Goal: Task Accomplishment & Management: Use online tool/utility

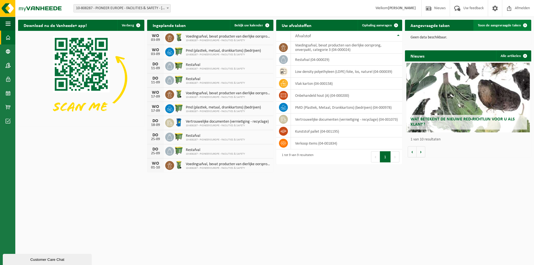
click at [487, 25] on span "Toon de aangevraagde taken" at bounding box center [498, 26] width 43 height 4
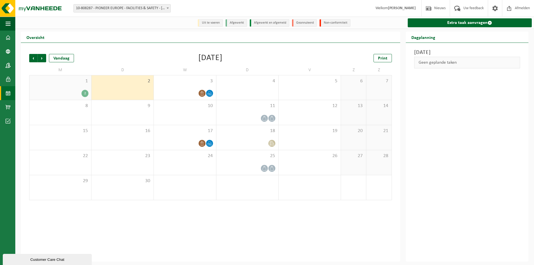
click at [85, 93] on div "2" at bounding box center [84, 93] width 7 height 7
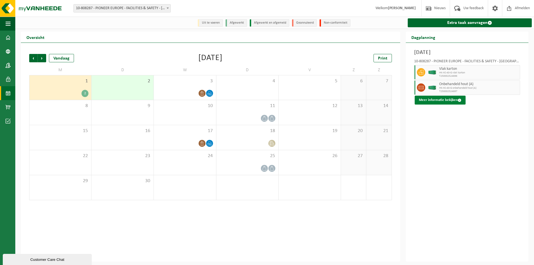
click at [439, 99] on button "Meer informatie bekijken" at bounding box center [439, 100] width 51 height 9
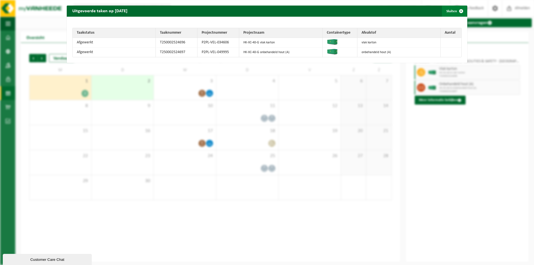
click at [457, 10] on span "button" at bounding box center [460, 11] width 11 height 11
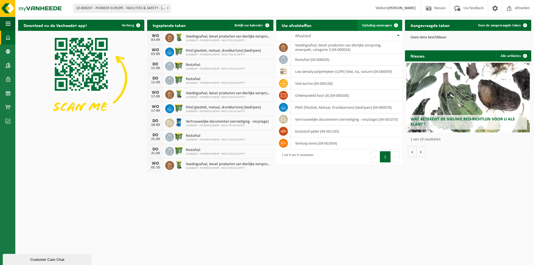
click at [375, 24] on span "Ophaling aanvragen" at bounding box center [377, 26] width 30 height 4
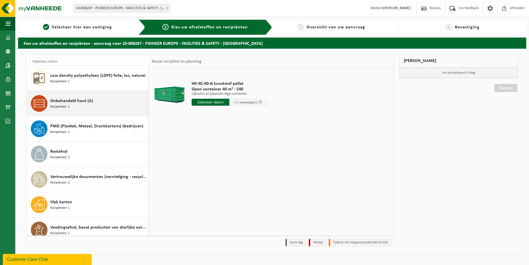
scroll to position [35, 0]
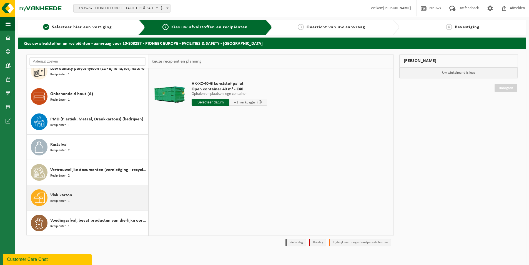
click at [63, 197] on span "Vlak karton" at bounding box center [61, 195] width 22 height 7
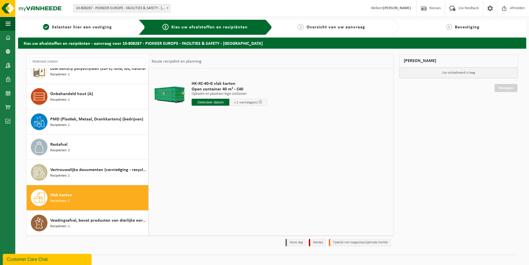
click at [211, 101] on input "text" at bounding box center [211, 102] width 38 height 7
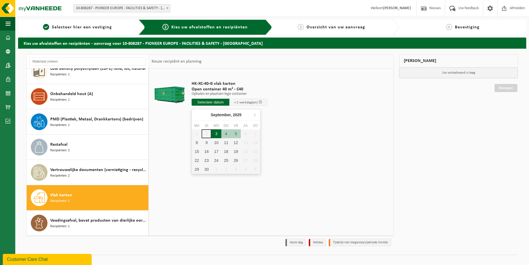
click at [216, 134] on div "3" at bounding box center [216, 133] width 10 height 9
type input "Van 2025-09-03"
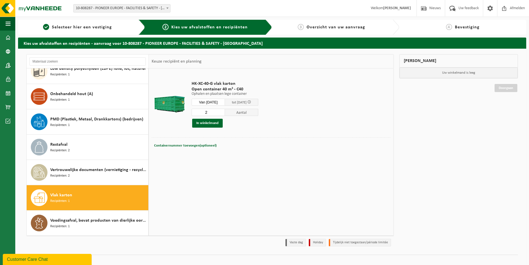
type input "2"
click at [225, 111] on input "2" at bounding box center [208, 112] width 33 height 7
click at [206, 122] on button "In winkelmand" at bounding box center [207, 123] width 31 height 9
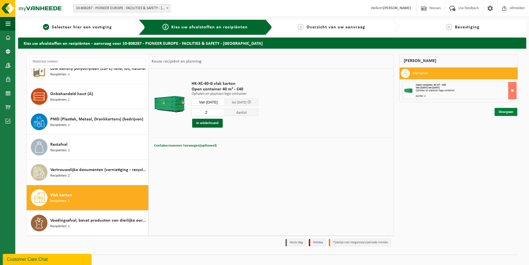
click at [504, 112] on link "Doorgaan" at bounding box center [506, 112] width 23 height 8
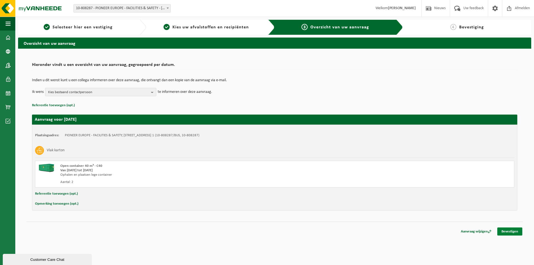
click at [508, 231] on link "Bevestigen" at bounding box center [509, 231] width 25 height 8
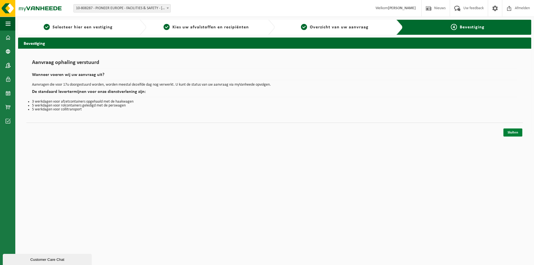
click at [511, 133] on link "Sluiten" at bounding box center [512, 132] width 19 height 8
